Goal: Information Seeking & Learning: Learn about a topic

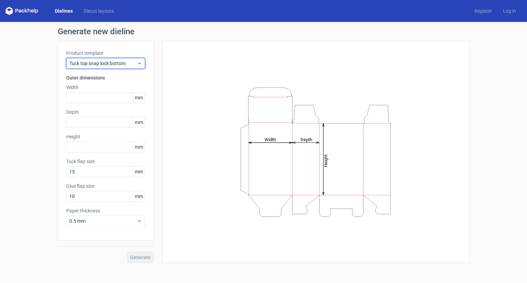
click at [133, 65] on span "Tuck top snap lock bottom" at bounding box center [103, 63] width 68 height 7
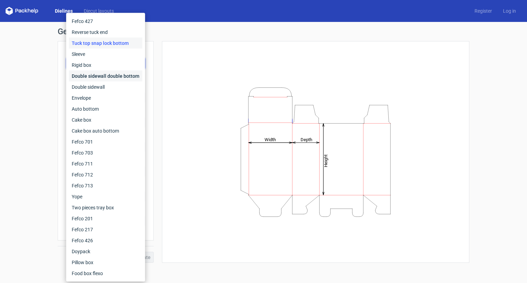
click at [123, 79] on div "Double sidewall double bottom" at bounding box center [105, 76] width 73 height 11
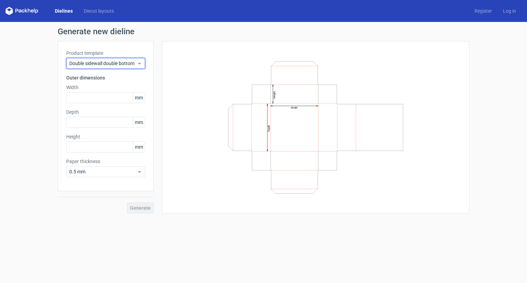
click at [122, 62] on span "Double sidewall double bottom" at bounding box center [103, 63] width 68 height 7
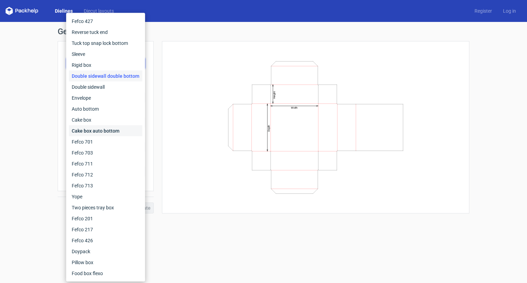
click at [99, 134] on div "Cake box auto bottom" at bounding box center [105, 131] width 73 height 11
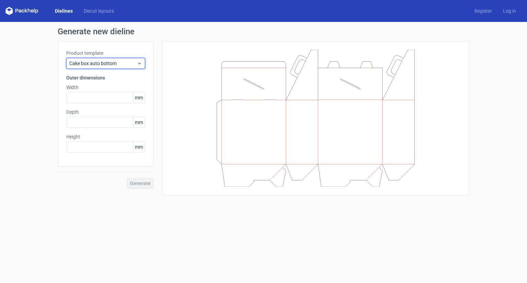
click at [115, 63] on span "Cake box auto bottom" at bounding box center [103, 63] width 68 height 7
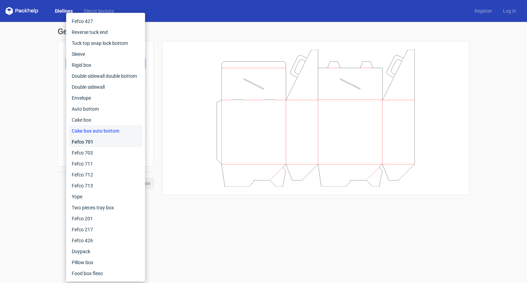
click at [95, 141] on div "Fefco 701" at bounding box center [105, 142] width 73 height 11
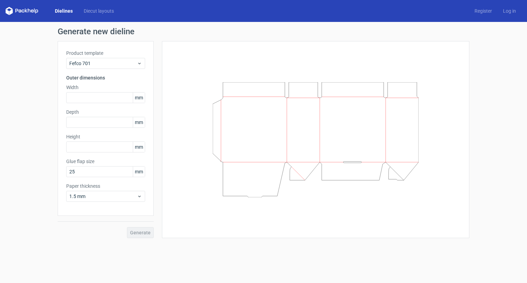
click at [119, 55] on label "Product template" at bounding box center [105, 53] width 79 height 7
click at [119, 62] on span "Fefco 701" at bounding box center [103, 63] width 68 height 7
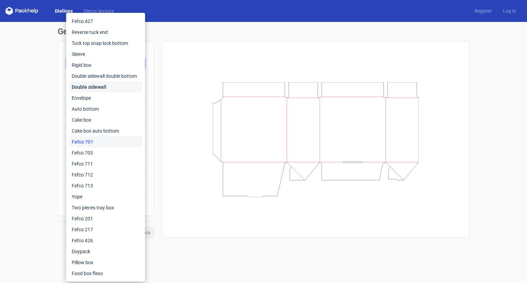
click at [102, 85] on div "Double sidewall" at bounding box center [105, 87] width 73 height 11
